Goal: Information Seeking & Learning: Learn about a topic

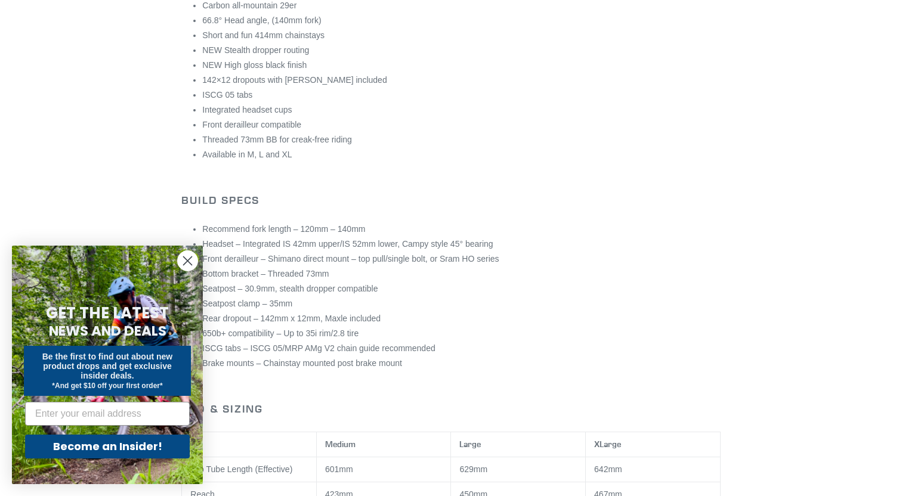
scroll to position [572, 0]
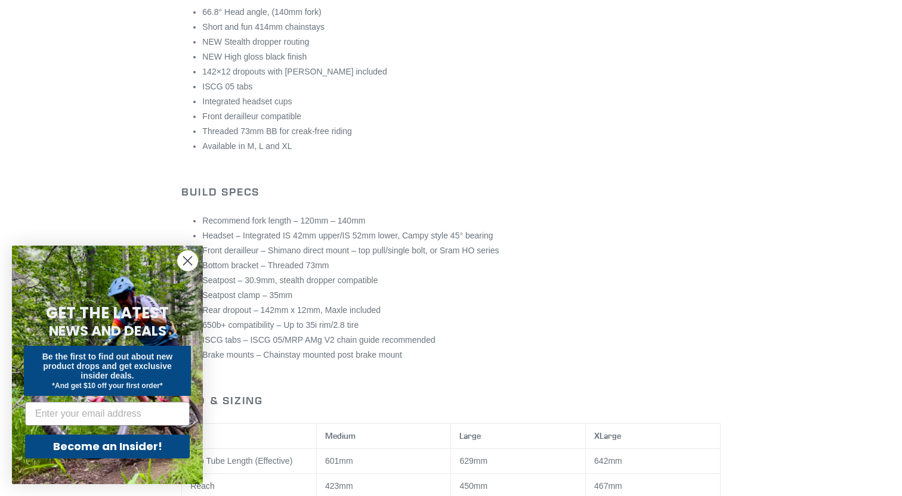
click at [187, 260] on icon "Close dialog" at bounding box center [188, 261] width 8 height 8
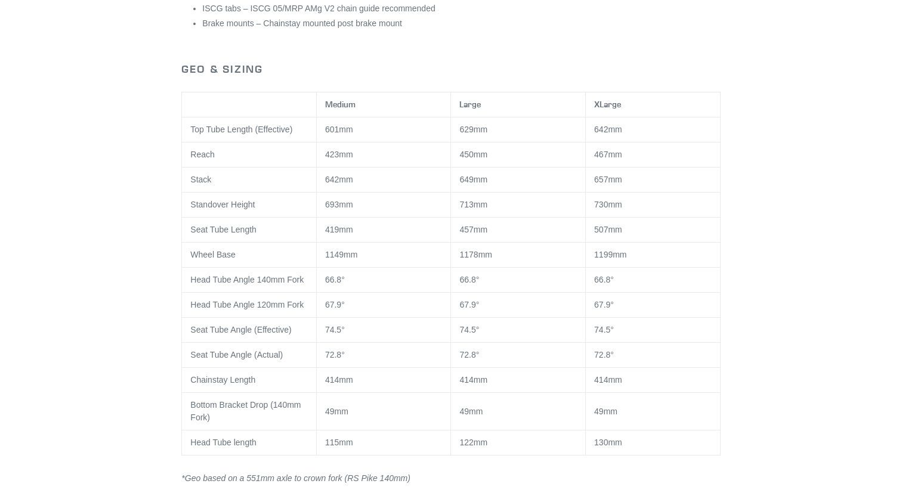
scroll to position [902, 0]
click at [474, 298] on td "67.9°" at bounding box center [518, 306] width 135 height 25
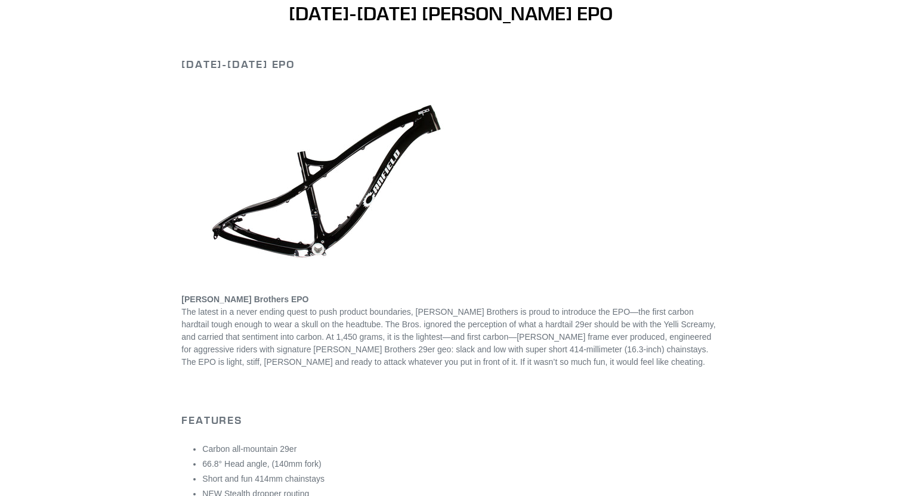
scroll to position [121, 0]
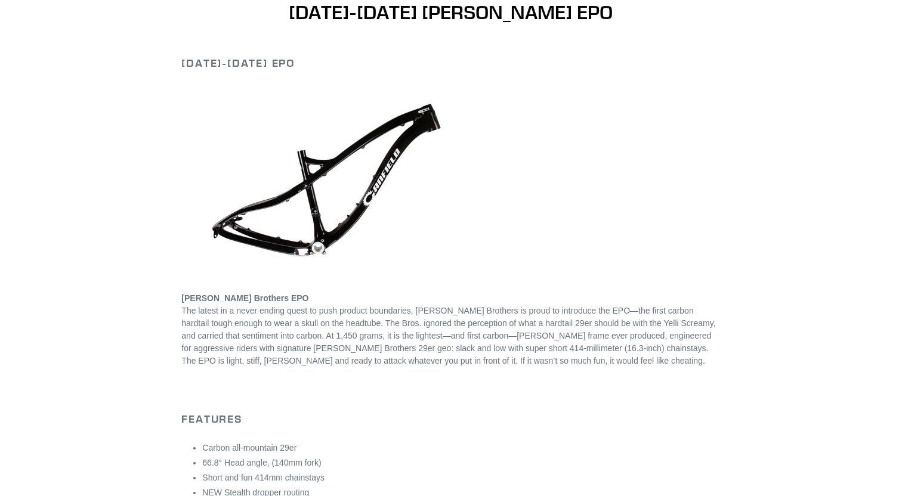
click at [283, 331] on span "The latest in a never ending quest to push product boundaries, [PERSON_NAME] Br…" at bounding box center [448, 336] width 534 height 60
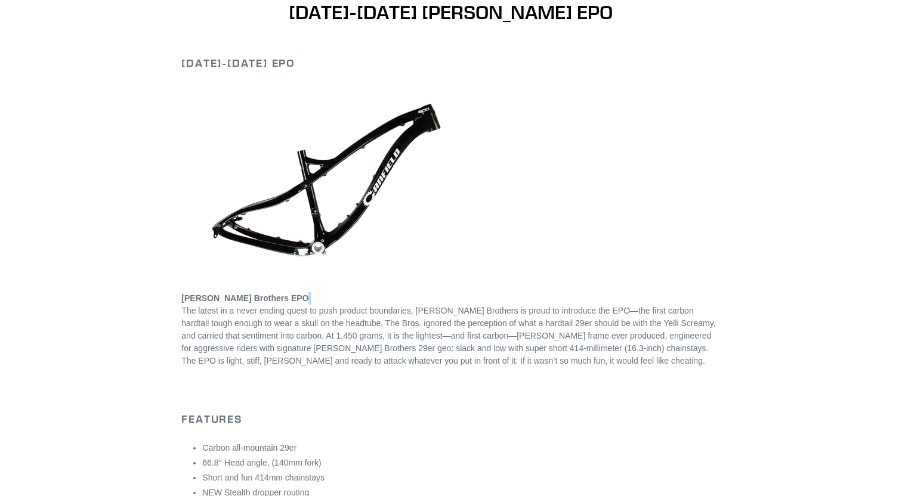
click at [283, 331] on span "The latest in a never ending quest to push product boundaries, [PERSON_NAME] Br…" at bounding box center [448, 336] width 534 height 60
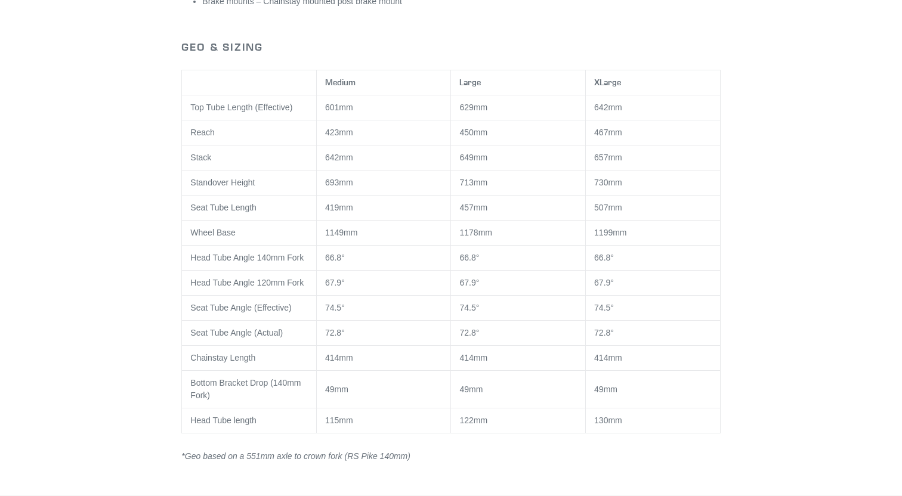
scroll to position [927, 0]
click at [240, 280] on td "Head Tube Angle 120mm Fork" at bounding box center [249, 282] width 135 height 25
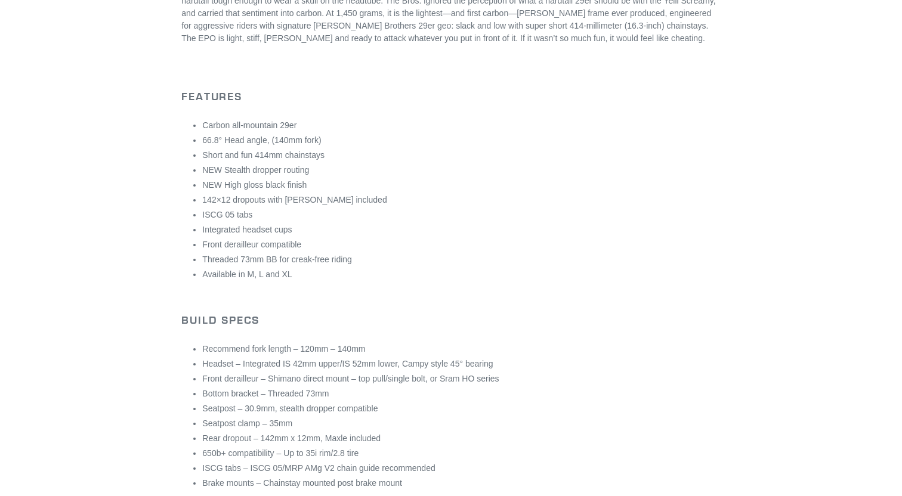
scroll to position [0, 0]
